Goal: Information Seeking & Learning: Learn about a topic

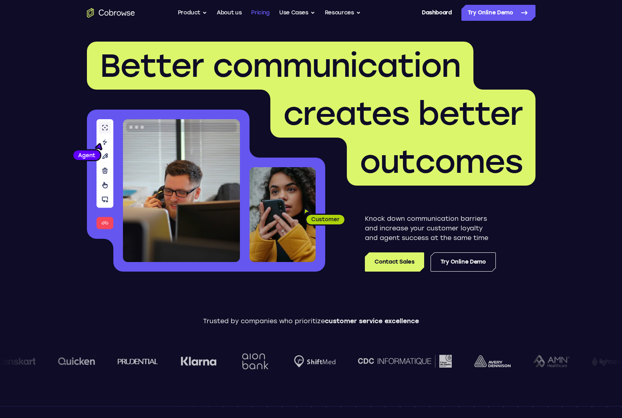
click at [265, 11] on link "Pricing" at bounding box center [260, 13] width 18 height 16
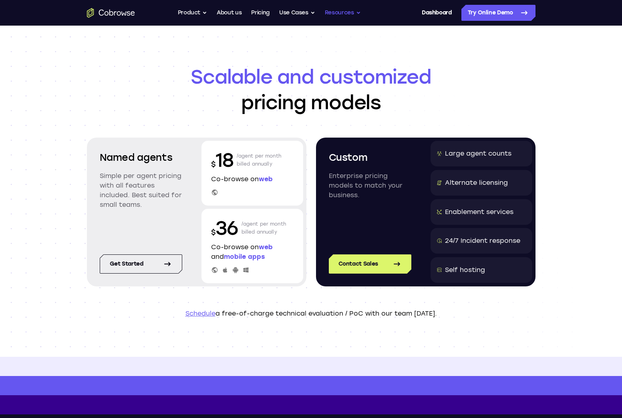
click at [338, 11] on button "Resources" at bounding box center [343, 13] width 36 height 16
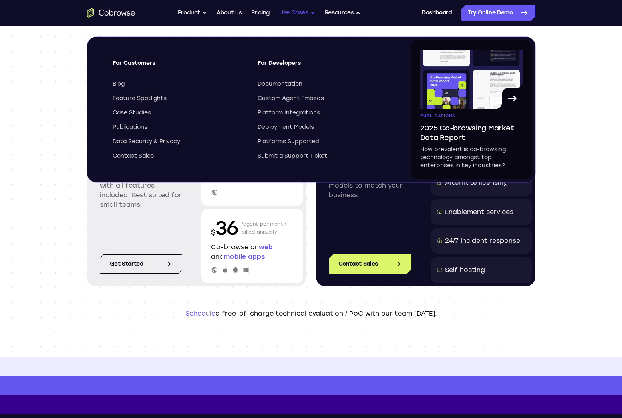
click at [294, 12] on button "Use Cases" at bounding box center [297, 13] width 36 height 16
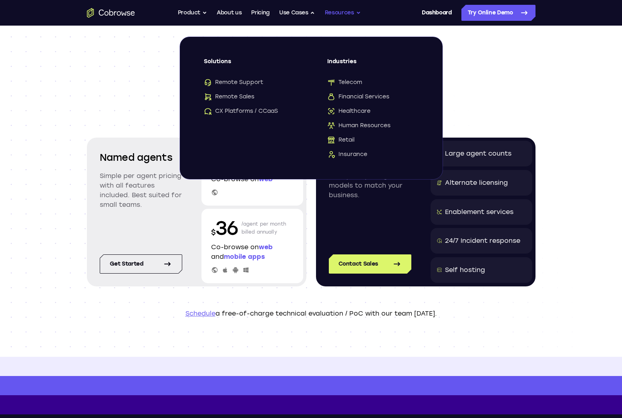
click at [330, 10] on button "Resources" at bounding box center [343, 13] width 36 height 16
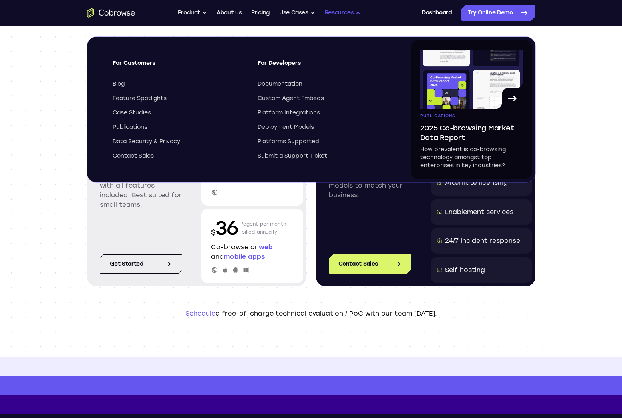
click at [330, 10] on button "Resources" at bounding box center [343, 13] width 36 height 16
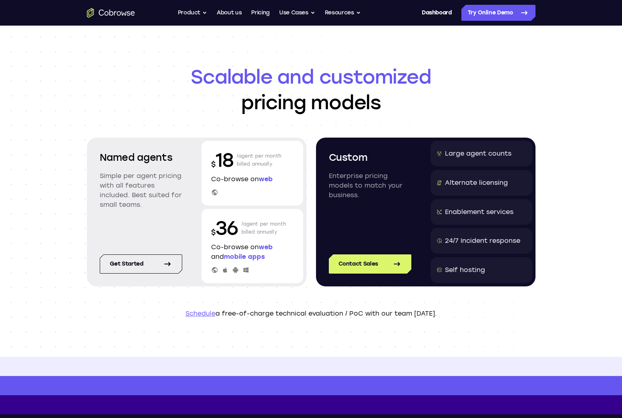
drag, startPoint x: 113, startPoint y: 50, endPoint x: 171, endPoint y: 26, distance: 62.5
click at [113, 50] on header "Scalable and customized pricing models Named agents Simple per agent pricing wi…" at bounding box center [311, 192] width 513 height 332
drag, startPoint x: 54, startPoint y: 90, endPoint x: 127, endPoint y: 64, distance: 77.4
click at [54, 90] on div "Scalable and customized pricing models Named agents Simple per agent pricing wi…" at bounding box center [311, 192] width 622 height 332
click at [456, 332] on header "Scalable and customized pricing models Named agents Simple per agent pricing wi…" at bounding box center [311, 192] width 513 height 332
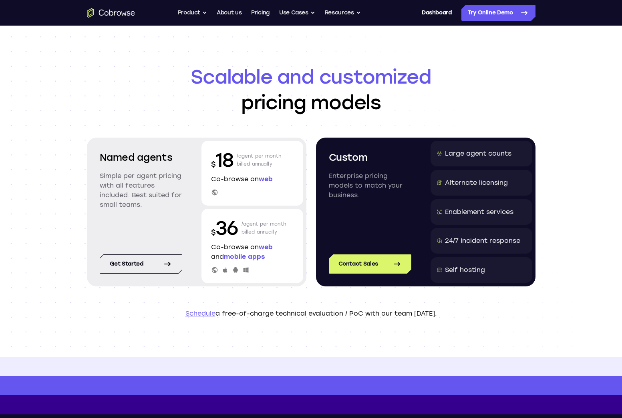
click at [519, 343] on header "Scalable and customized pricing models Named agents Simple per agent pricing wi…" at bounding box center [311, 192] width 513 height 332
